Goal: Entertainment & Leisure: Consume media (video, audio)

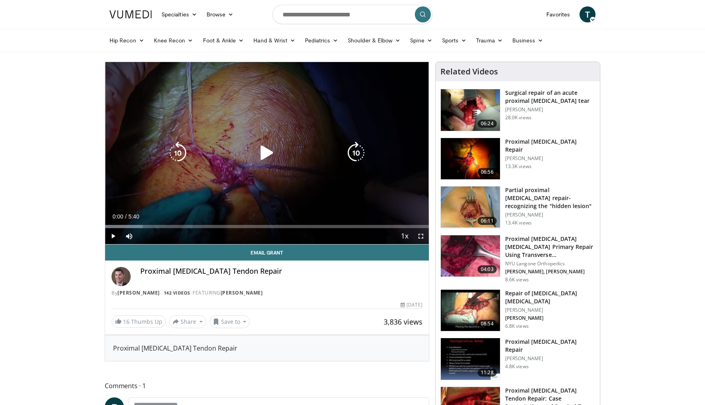
click at [265, 155] on icon "Video Player" at bounding box center [267, 153] width 22 height 22
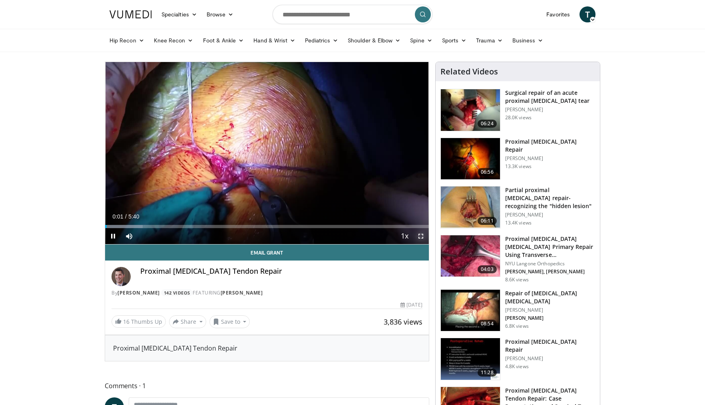
click at [422, 237] on span "Video Player" at bounding box center [421, 236] width 16 height 16
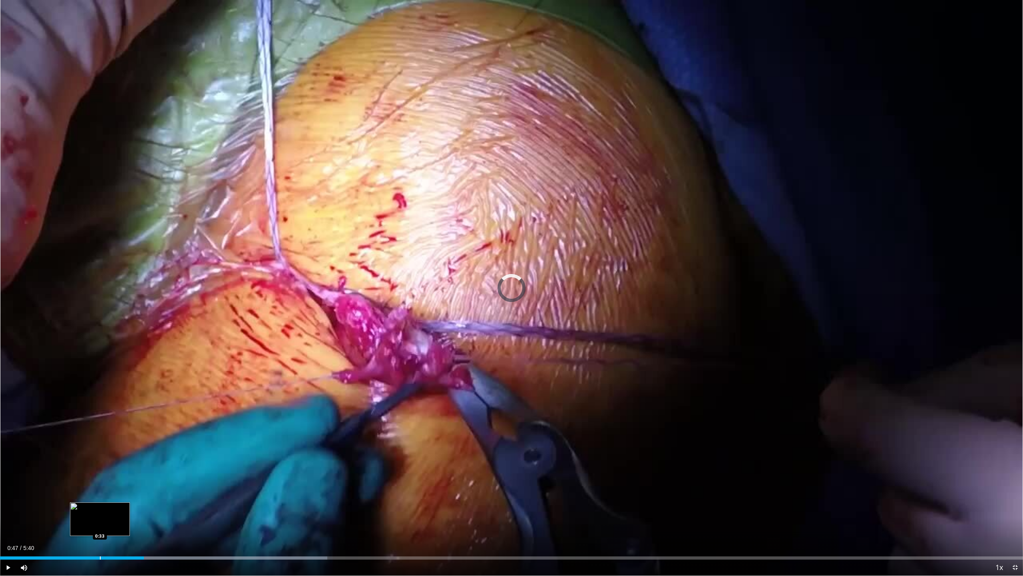
click at [100, 404] on div "Progress Bar" at bounding box center [100, 557] width 1 height 3
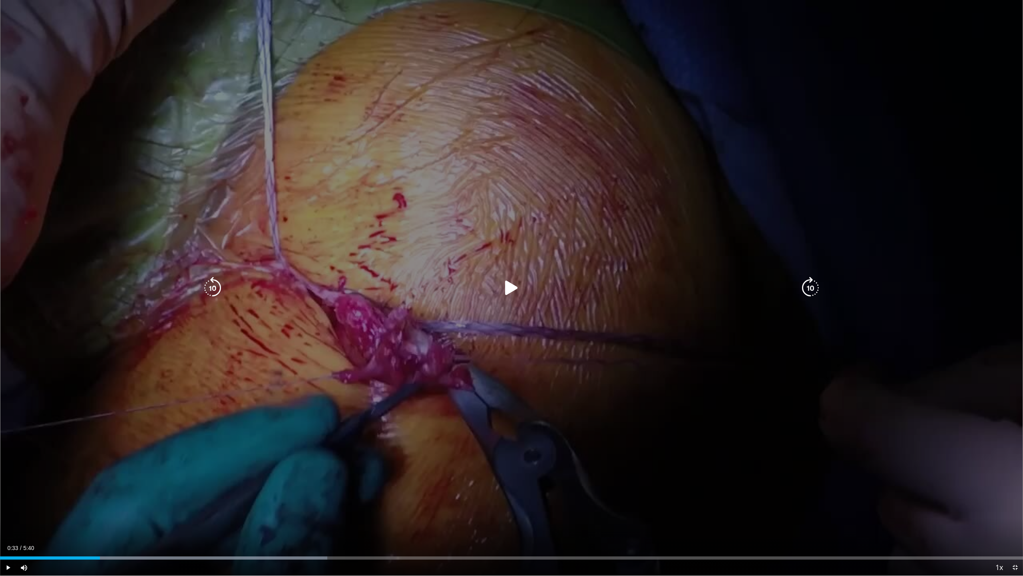
click at [507, 283] on icon "Video Player" at bounding box center [512, 288] width 22 height 22
click at [506, 288] on icon "Video Player" at bounding box center [512, 288] width 22 height 22
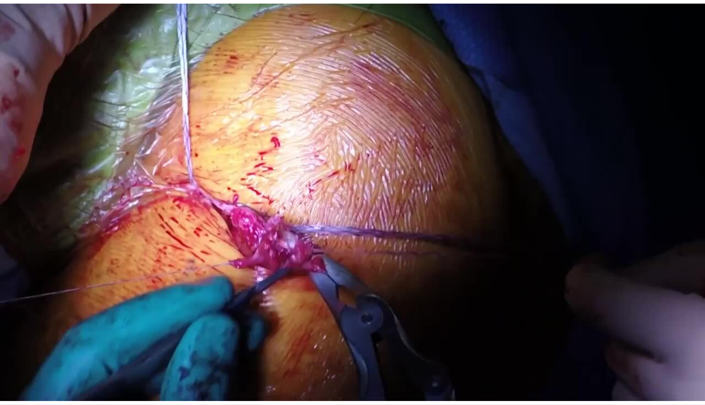
scroll to position [397, 0]
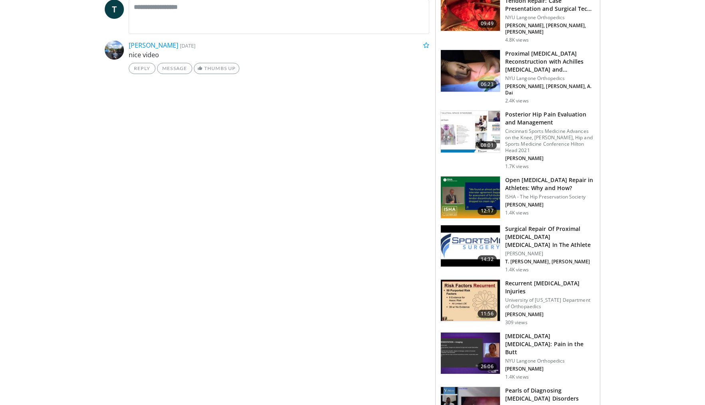
click at [464, 177] on img at bounding box center [470, 197] width 59 height 42
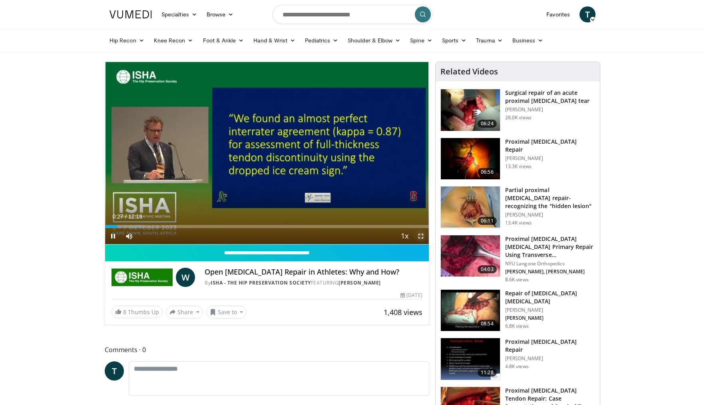
click at [420, 236] on span "Video Player" at bounding box center [421, 236] width 16 height 16
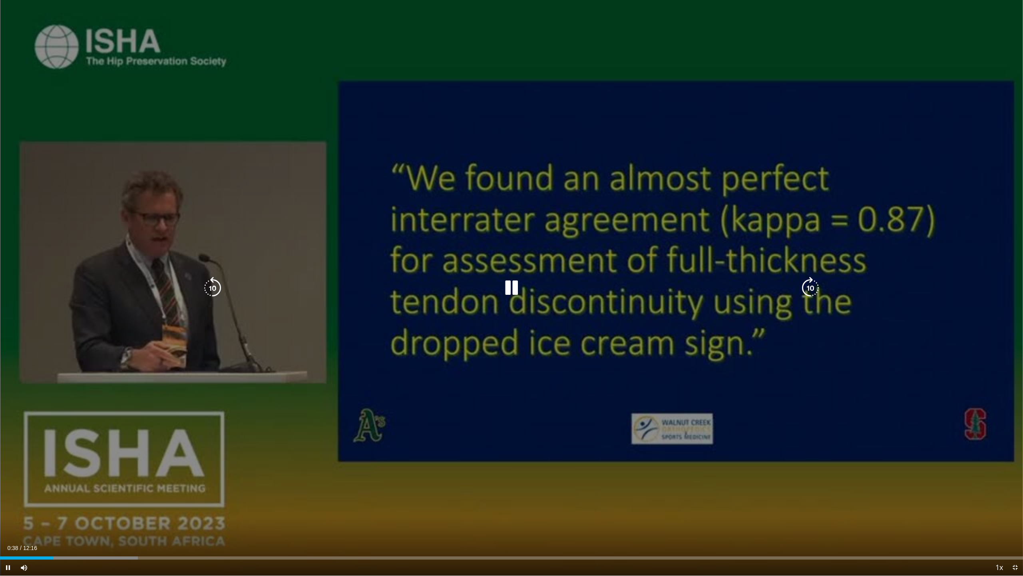
click at [511, 294] on icon "Video Player" at bounding box center [512, 288] width 22 height 22
